Goal: Find specific page/section: Find specific page/section

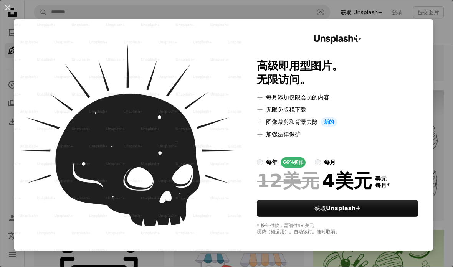
scroll to position [2779, 0]
click at [391, 12] on div "An X shape Unsplash+ 高级即用型图片。 无限访问。 A plus sign 每月添加仅限会员的内容 A plus sign 无限免版税下载…" at bounding box center [226, 133] width 453 height 267
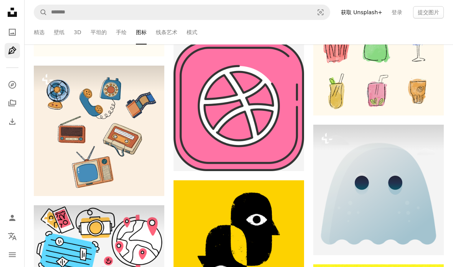
scroll to position [6624, 0]
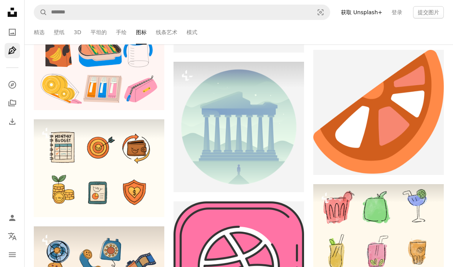
click at [170, 35] on font "线条艺术" at bounding box center [166, 32] width 21 height 6
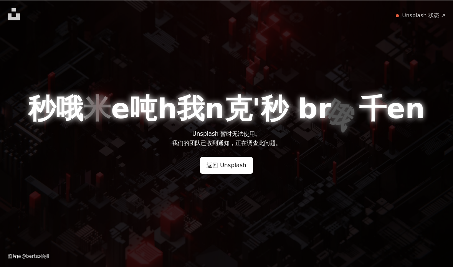
scroll to position [31, 0]
